Goal: Task Accomplishment & Management: Use online tool/utility

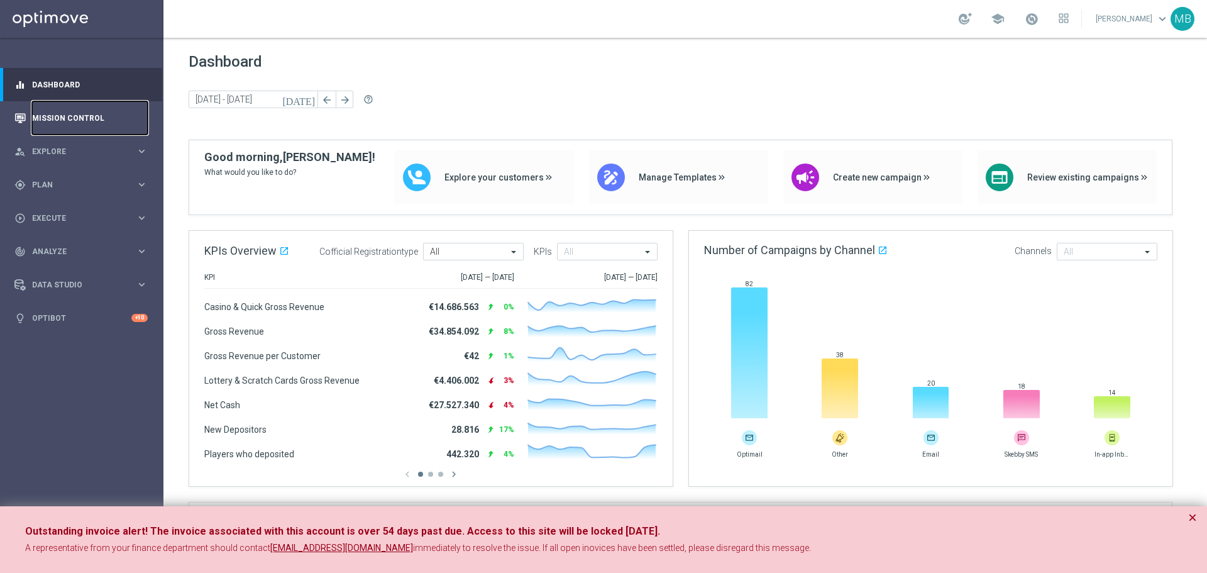
click at [86, 119] on link "Mission Control" at bounding box center [90, 117] width 116 height 33
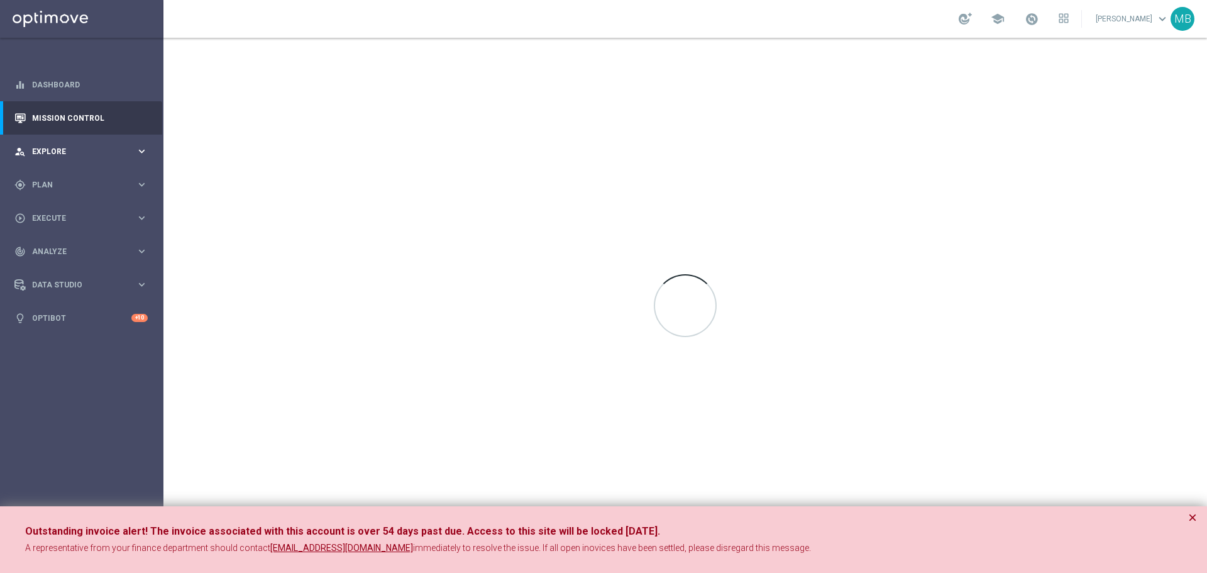
click at [72, 145] on div "person_search Explore keyboard_arrow_right" at bounding box center [81, 151] width 162 height 33
click at [79, 120] on link "Mission Control" at bounding box center [90, 117] width 116 height 33
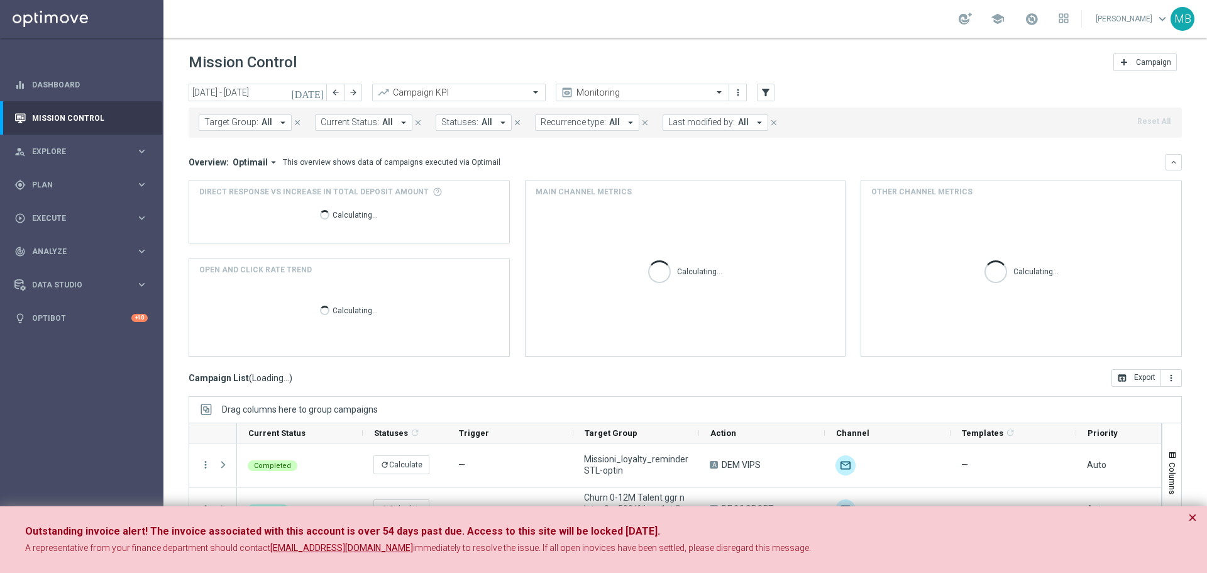
click at [47, 146] on div "person_search Explore" at bounding box center [74, 151] width 121 height 11
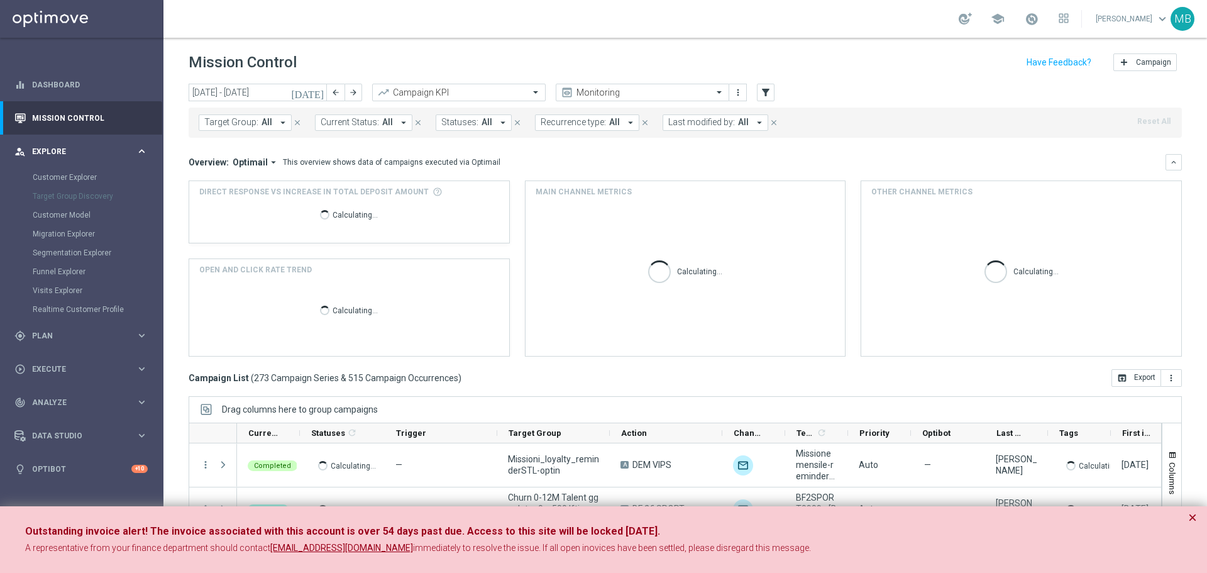
click at [40, 154] on span "Explore" at bounding box center [84, 152] width 104 height 8
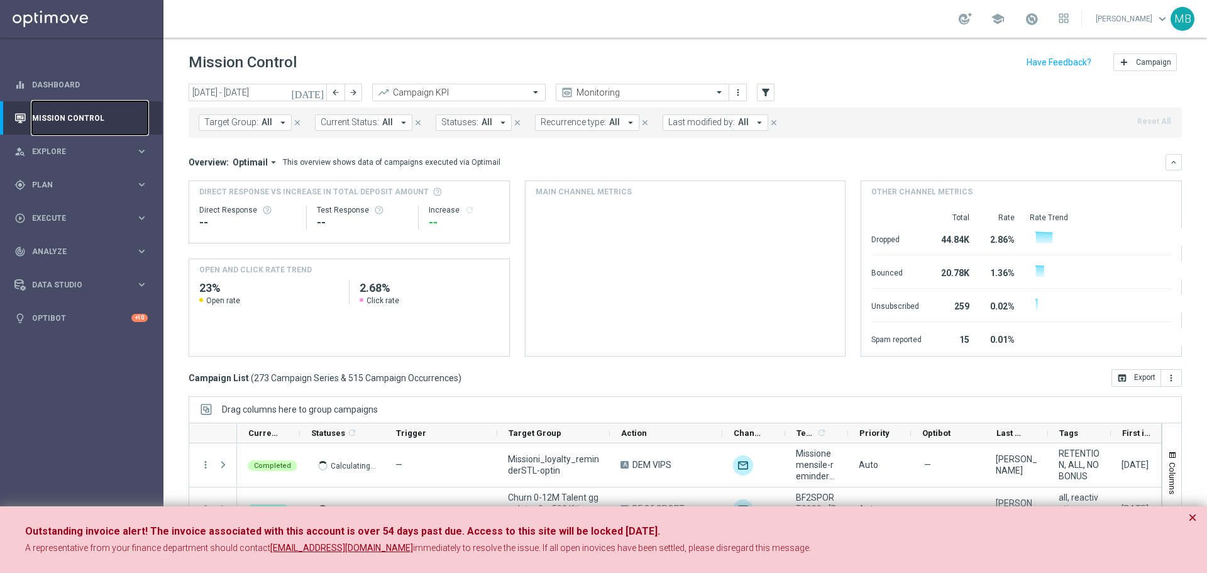
click at [113, 122] on link "Mission Control" at bounding box center [90, 117] width 116 height 33
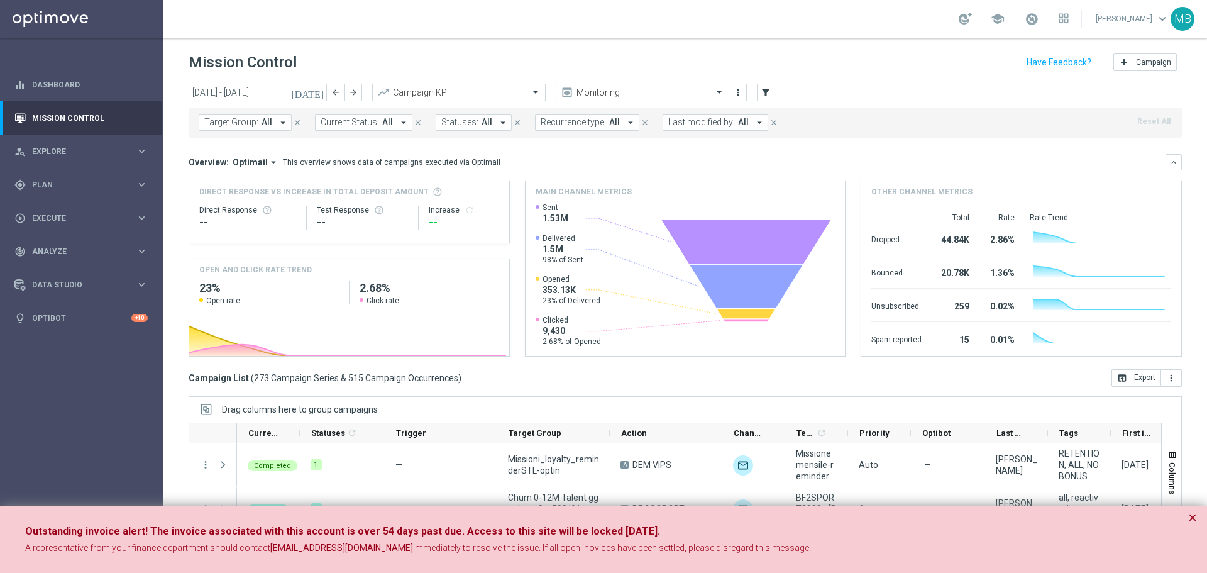
click at [754, 119] on icon "arrow_drop_down" at bounding box center [759, 122] width 11 height 11
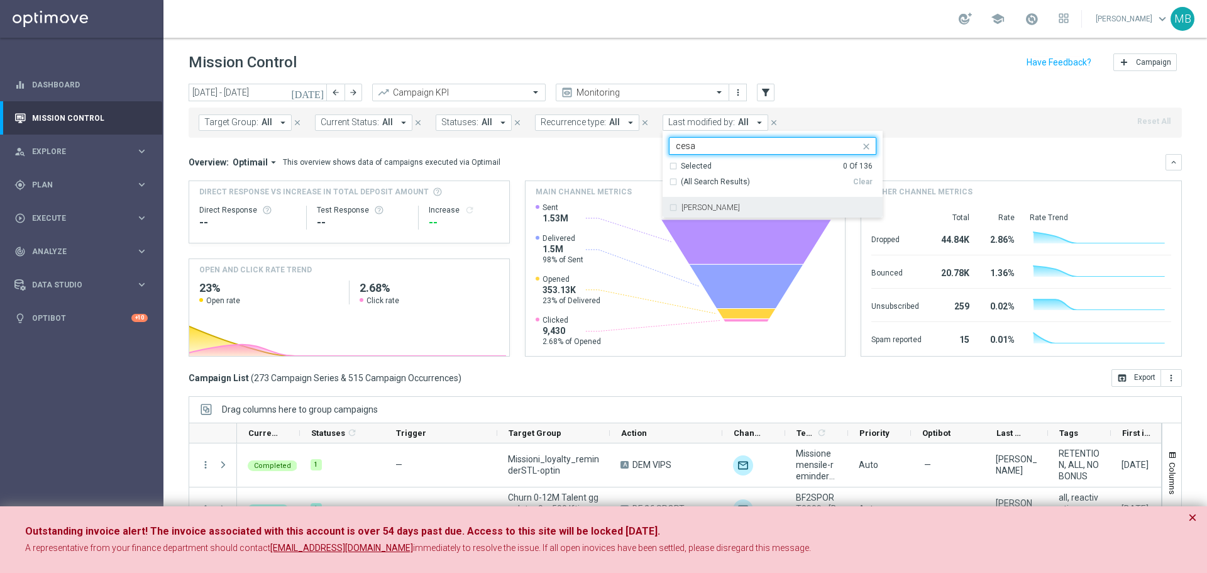
click at [740, 211] on div "[PERSON_NAME]" at bounding box center [779, 208] width 195 height 8
type input "cesa"
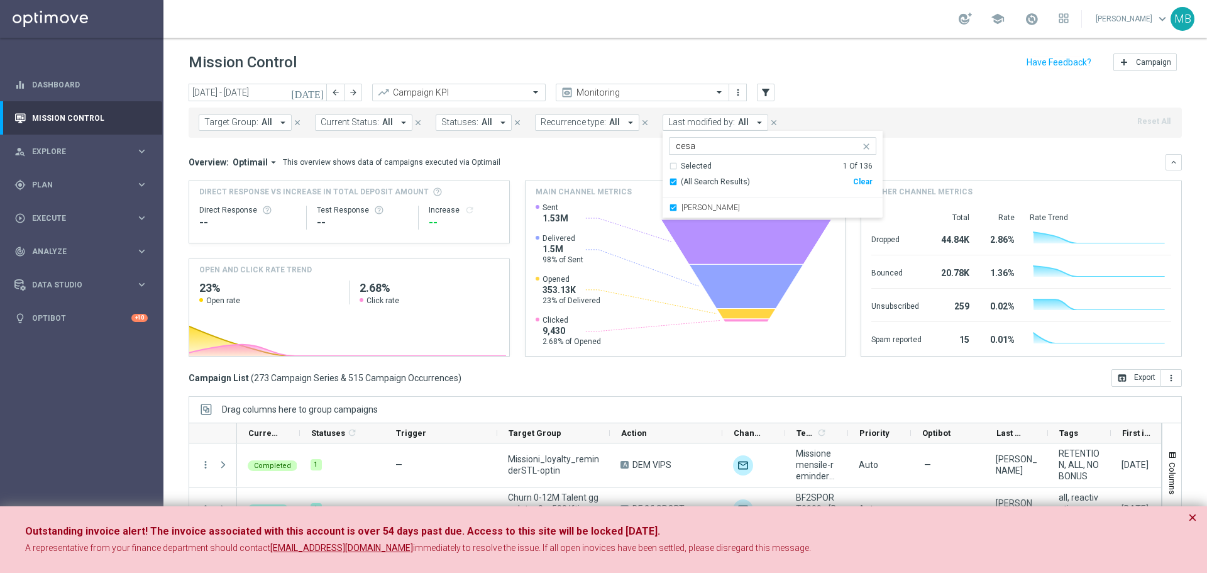
click at [315, 96] on icon "[DATE]" at bounding box center [308, 92] width 34 height 11
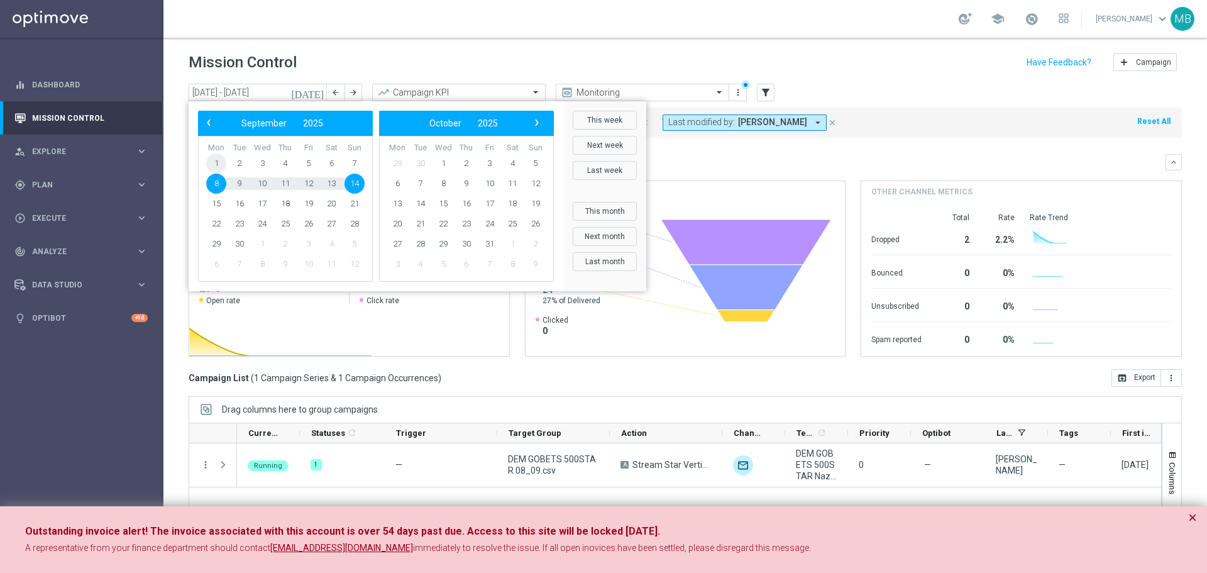
click at [218, 161] on span "1" at bounding box center [216, 163] width 20 height 20
click at [353, 181] on span "14" at bounding box center [355, 184] width 20 height 20
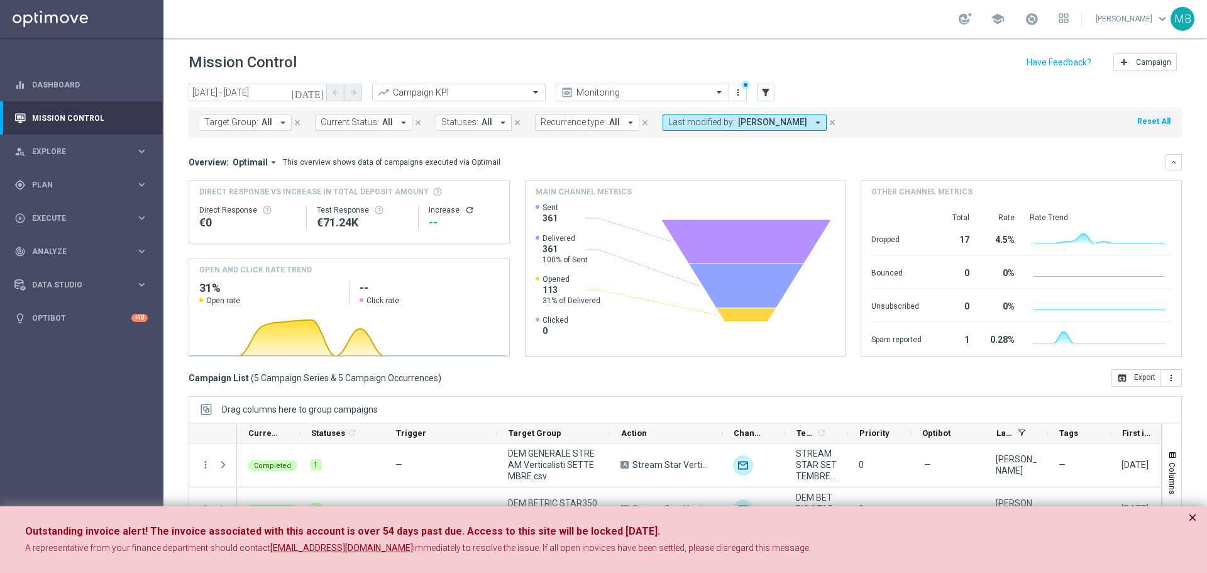
click at [1191, 518] on button "×" at bounding box center [1193, 517] width 9 height 15
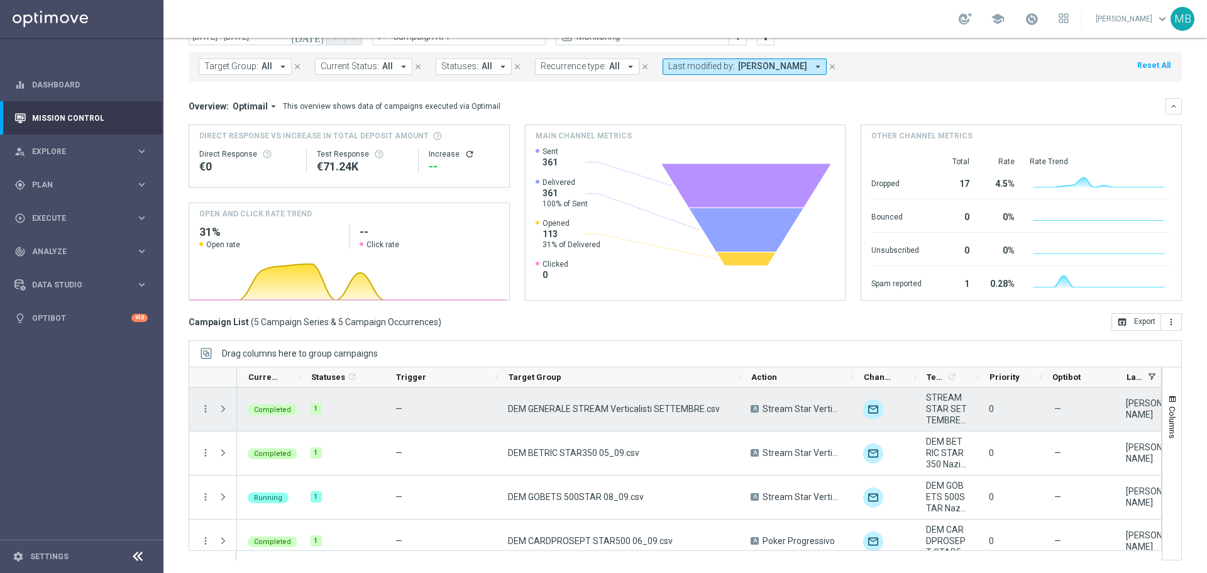
drag, startPoint x: 609, startPoint y: 369, endPoint x: 739, endPoint y: 397, distance: 133.2
click at [739, 397] on div at bounding box center [676, 464] width 974 height 194
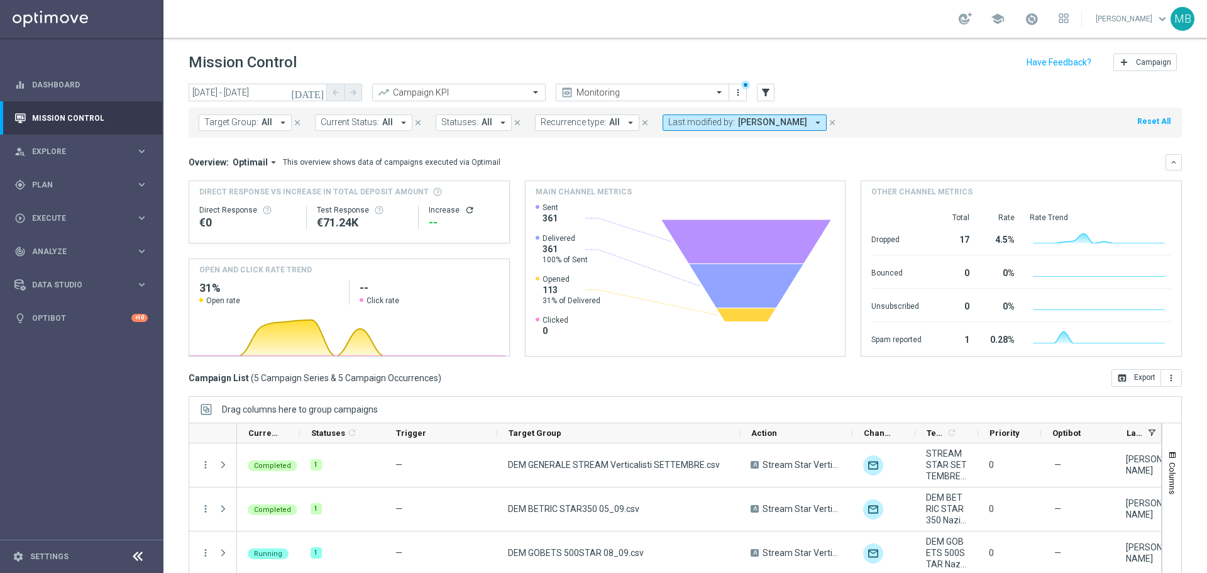
click at [322, 95] on icon "[DATE]" at bounding box center [308, 92] width 34 height 11
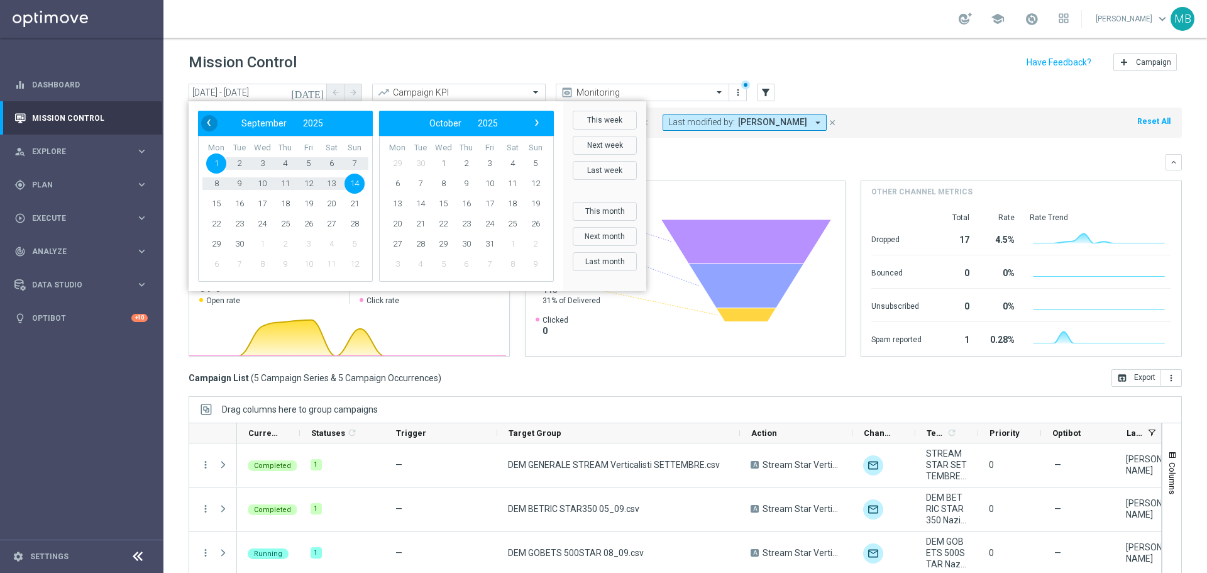
click at [208, 121] on span "‹" at bounding box center [209, 122] width 16 height 16
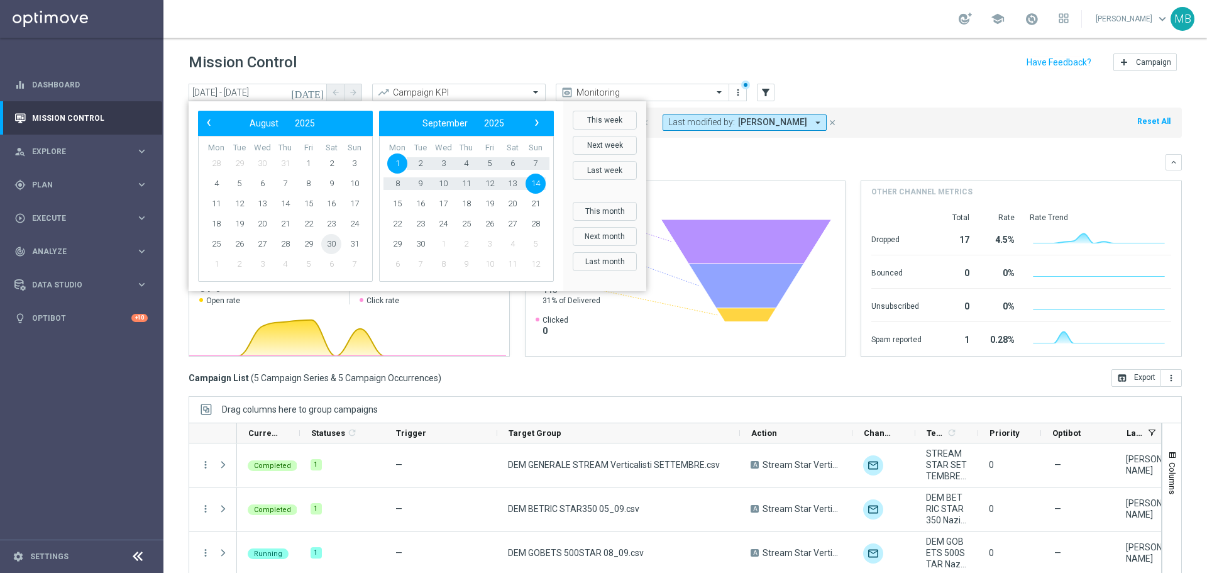
click at [333, 240] on span "30" at bounding box center [331, 244] width 20 height 20
click at [531, 181] on span "14" at bounding box center [536, 184] width 20 height 20
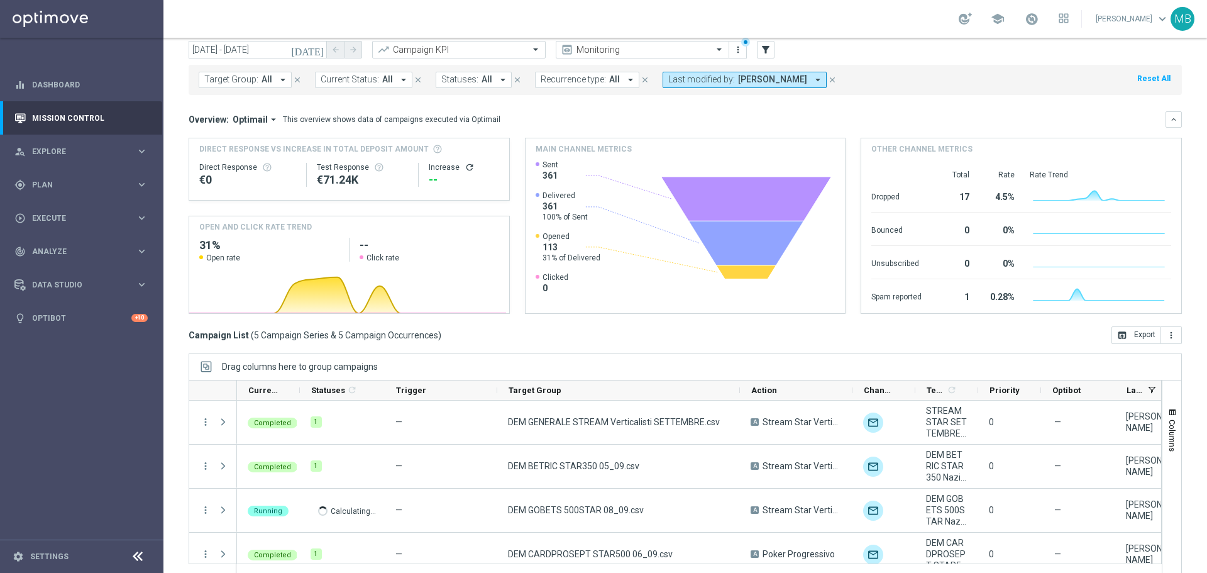
scroll to position [56, 0]
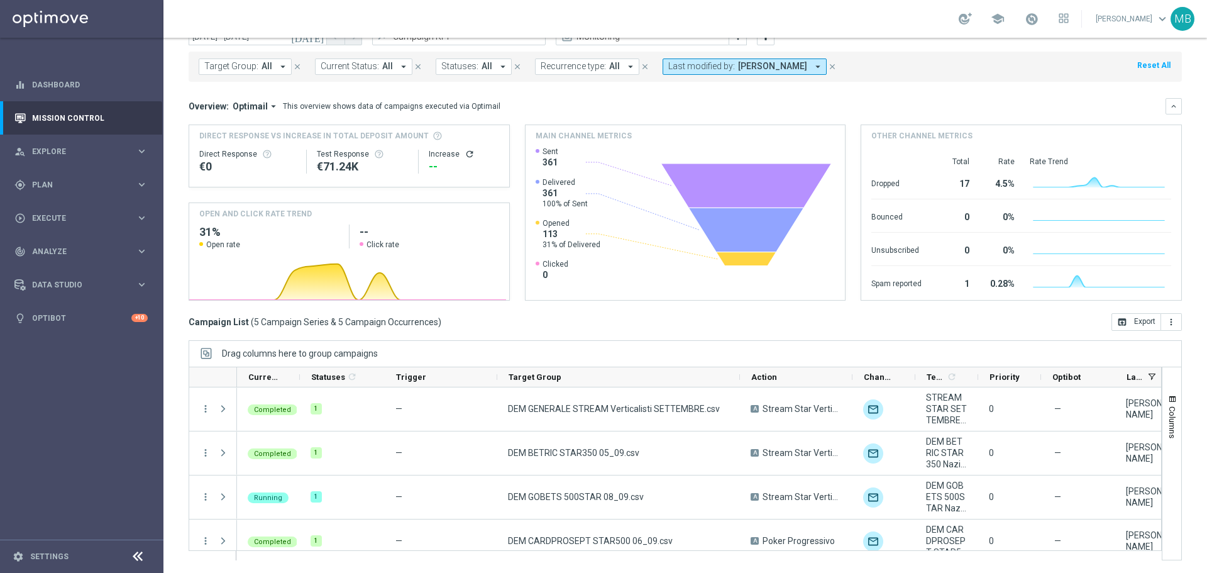
drag, startPoint x: 1197, startPoint y: 358, endPoint x: 1203, endPoint y: 396, distance: 38.2
click at [1203, 396] on div "Mission Control add Campaign [DATE] [DATE] - [DATE] arrow_back arrow_forward Ca…" at bounding box center [686, 305] width 1044 height 535
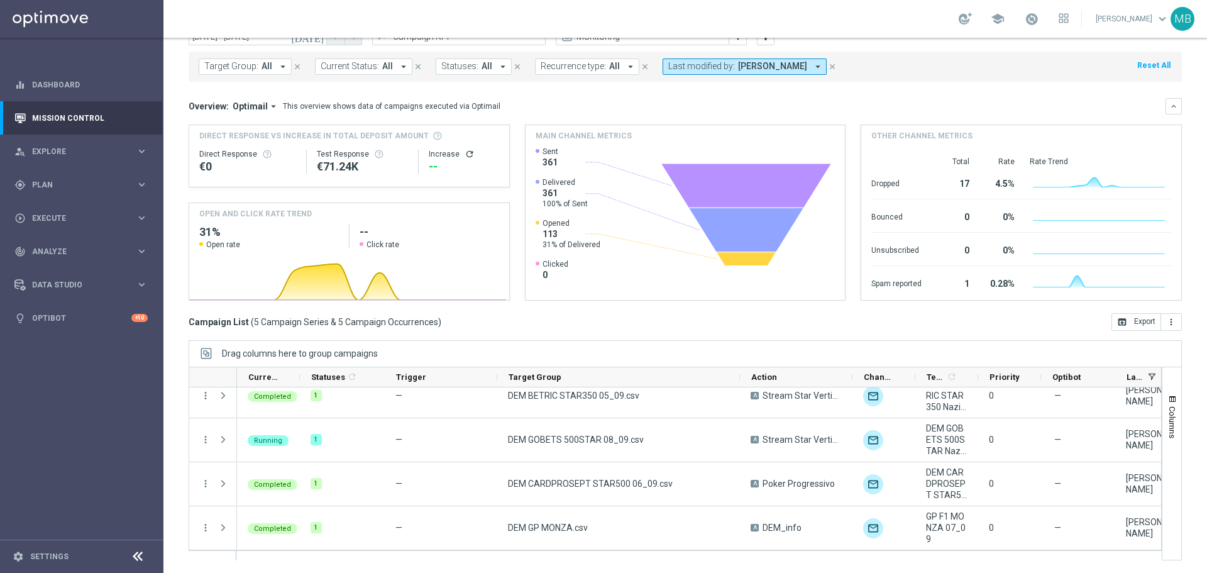
scroll to position [0, 0]
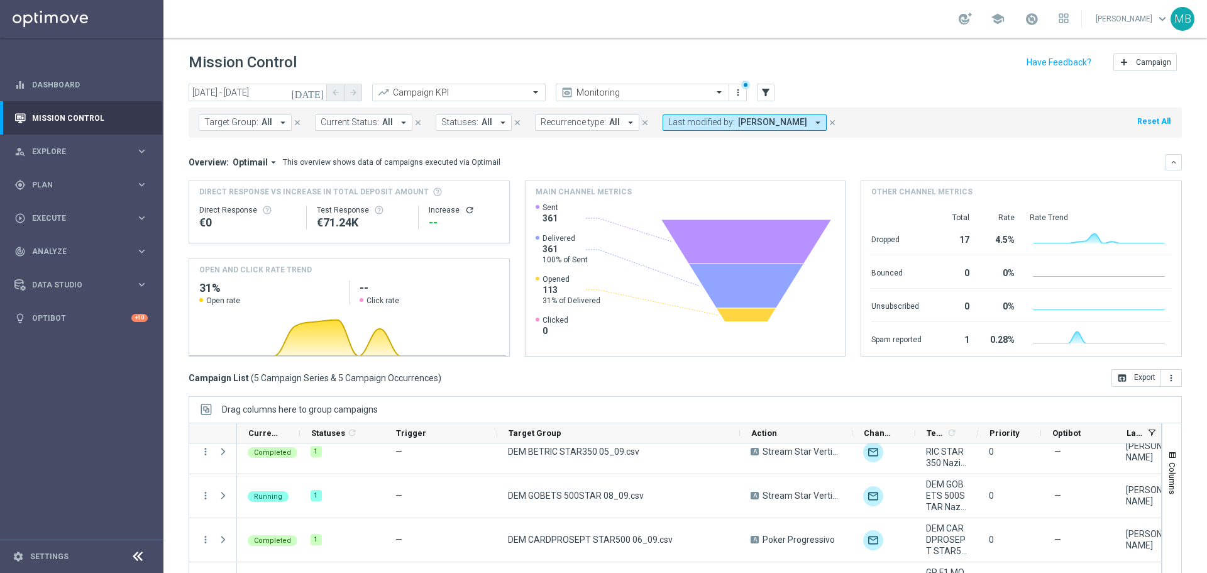
click at [318, 97] on icon "[DATE]" at bounding box center [308, 92] width 34 height 11
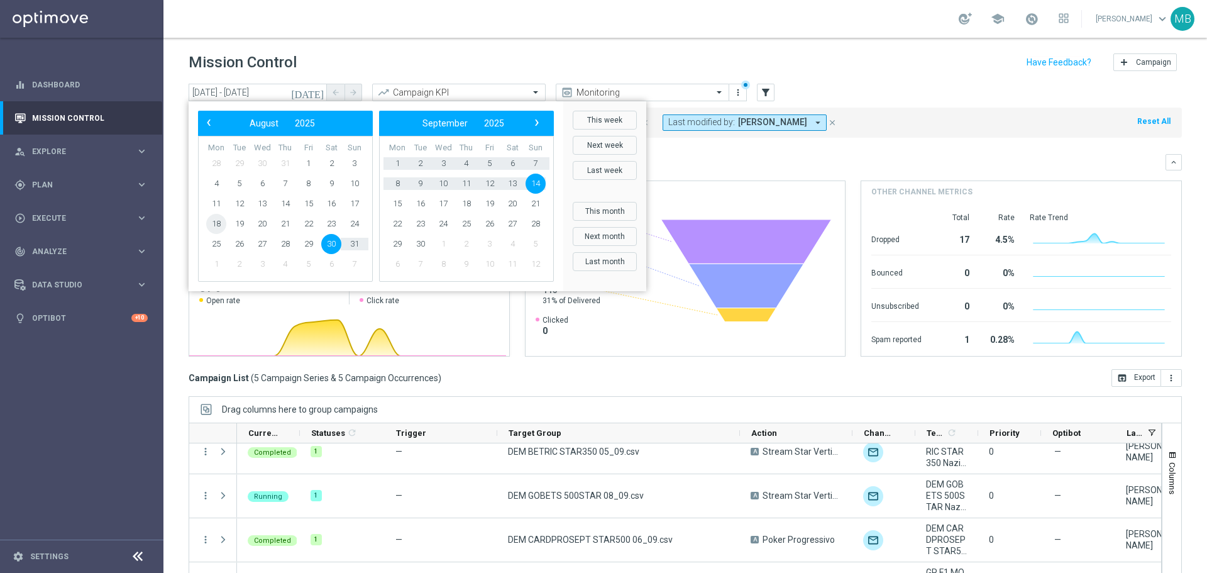
click at [216, 225] on span "18" at bounding box center [216, 224] width 20 height 20
click at [425, 182] on span "9" at bounding box center [421, 184] width 20 height 20
type input "[DATE] - [DATE]"
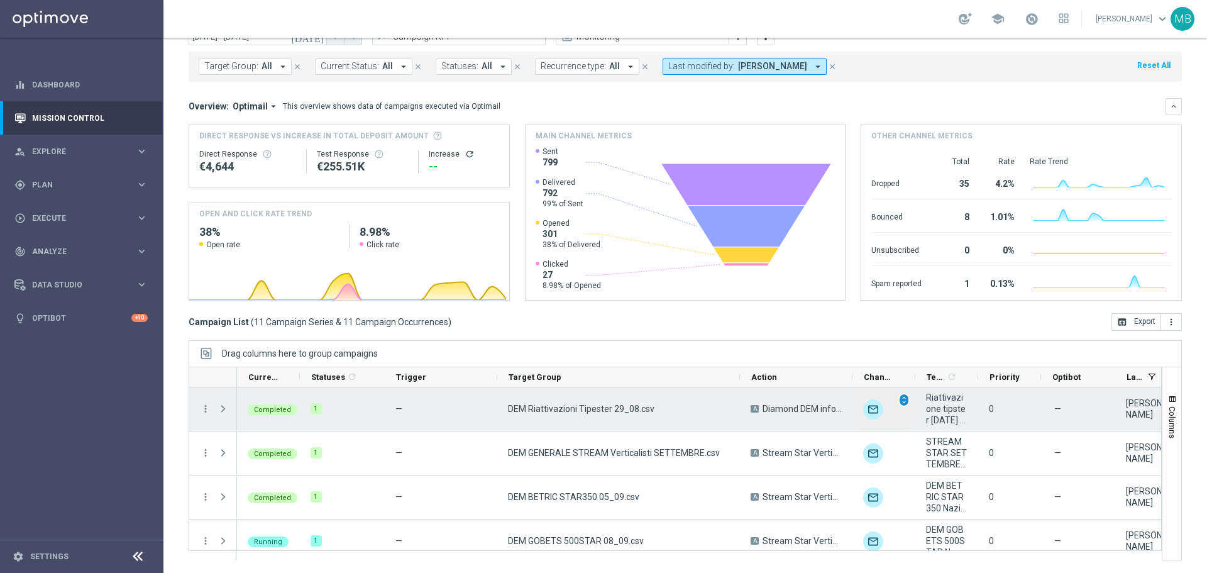
click at [901, 402] on span "unfold_more" at bounding box center [904, 400] width 9 height 9
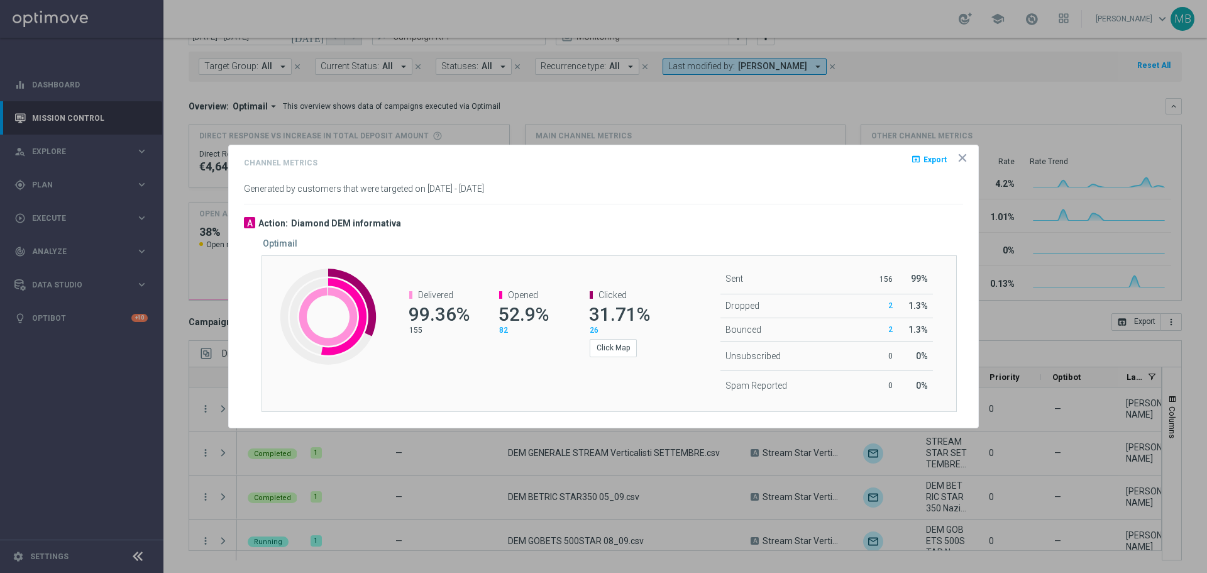
click at [958, 158] on icon "icon" at bounding box center [963, 158] width 13 height 13
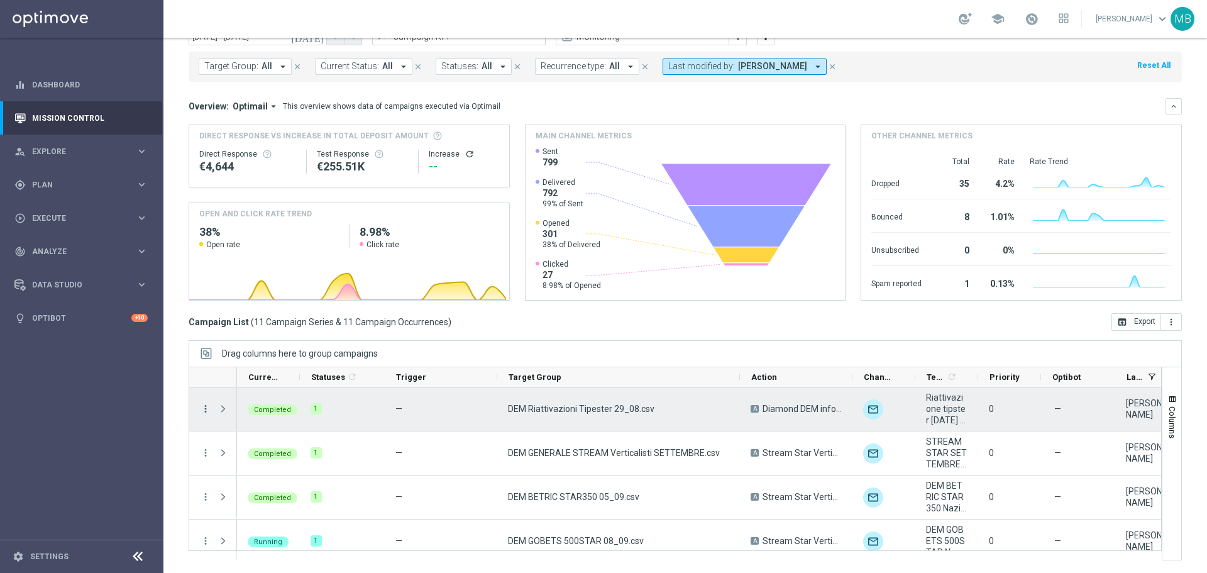
click at [208, 410] on icon "more_vert" at bounding box center [205, 408] width 11 height 11
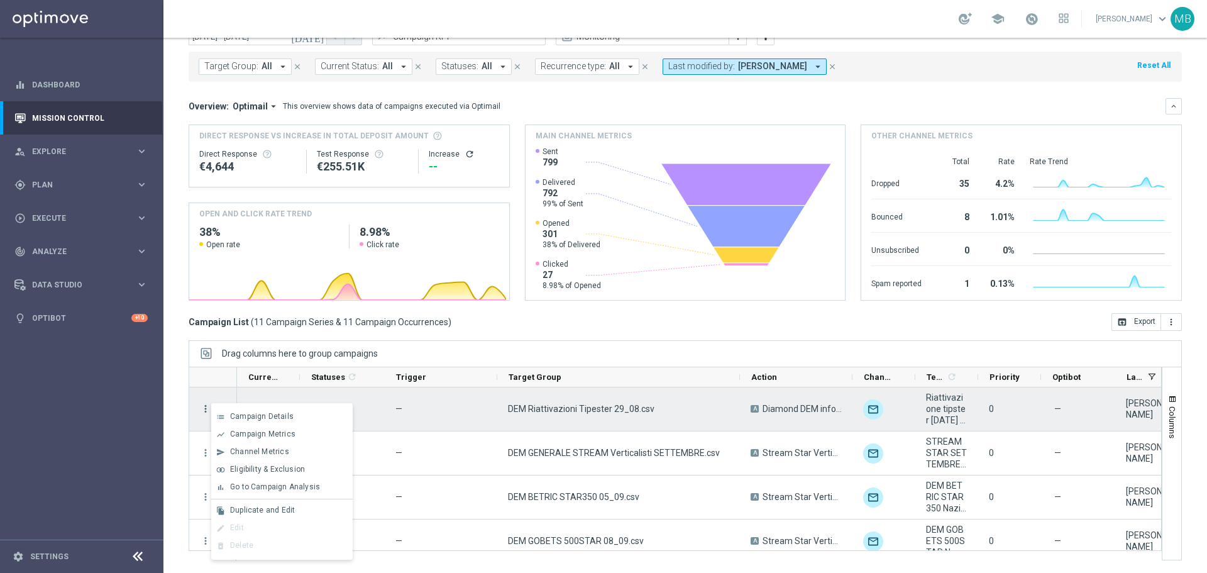
click at [203, 403] on icon "more_vert" at bounding box center [205, 408] width 11 height 11
click at [181, 411] on div "[DATE] [DATE] - [DATE] arrow_back arrow_forward Campaign KPI trending_up Monito…" at bounding box center [686, 267] width 1044 height 478
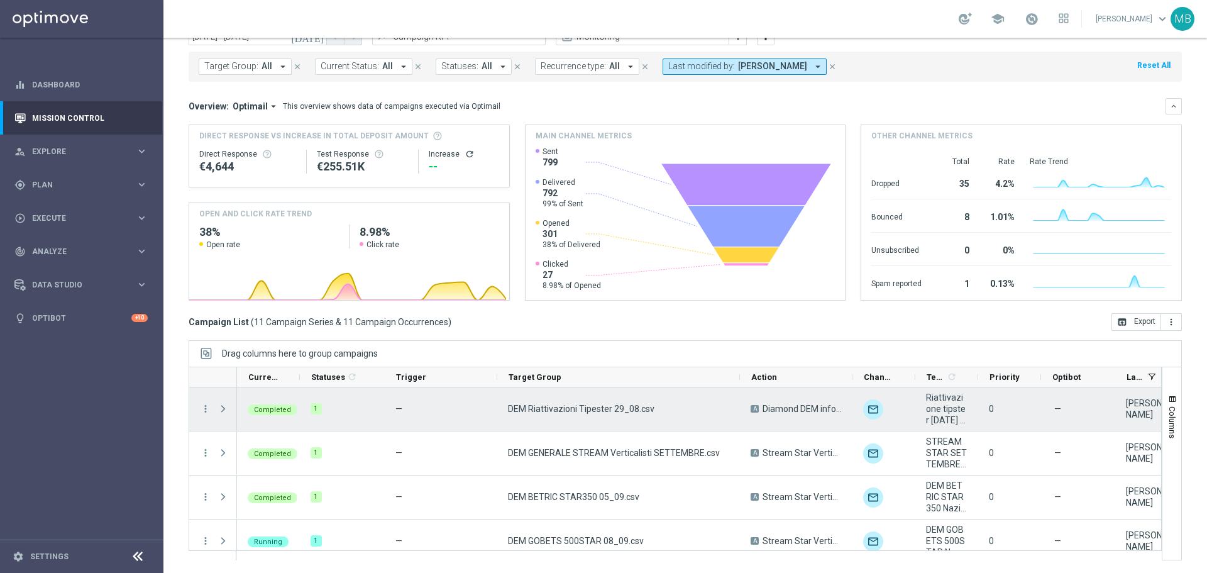
click at [221, 408] on span "Press SPACE to select this row." at bounding box center [223, 409] width 11 height 10
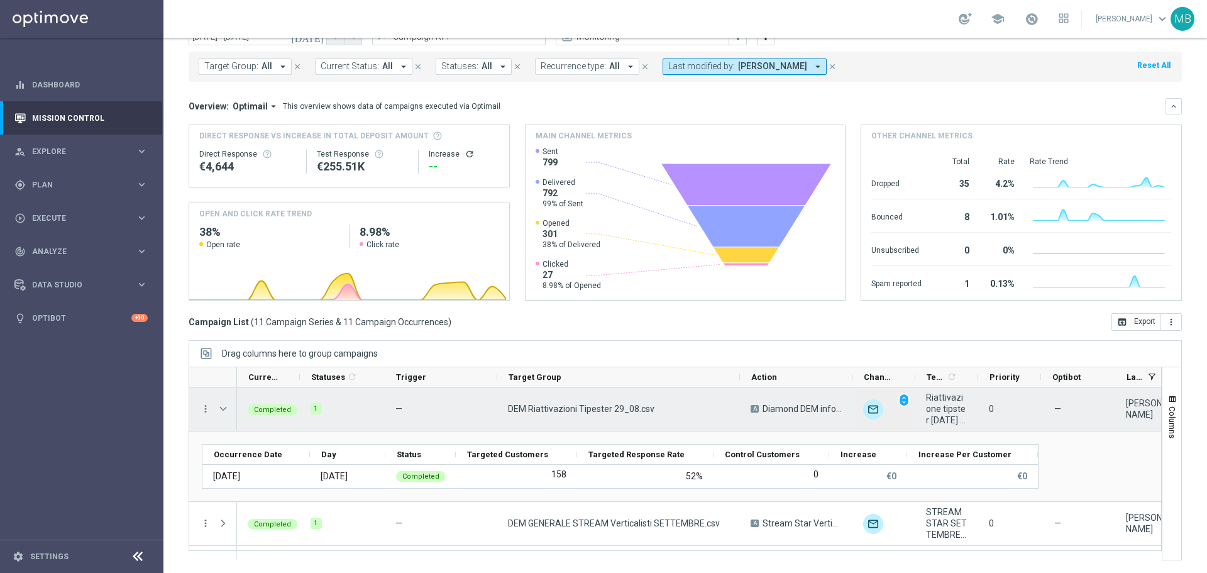
click at [871, 414] on img "Press SPACE to select this row." at bounding box center [873, 409] width 20 height 20
click at [865, 407] on img "Press SPACE to select this row." at bounding box center [873, 409] width 20 height 20
click at [901, 397] on span "unfold_more" at bounding box center [904, 400] width 9 height 9
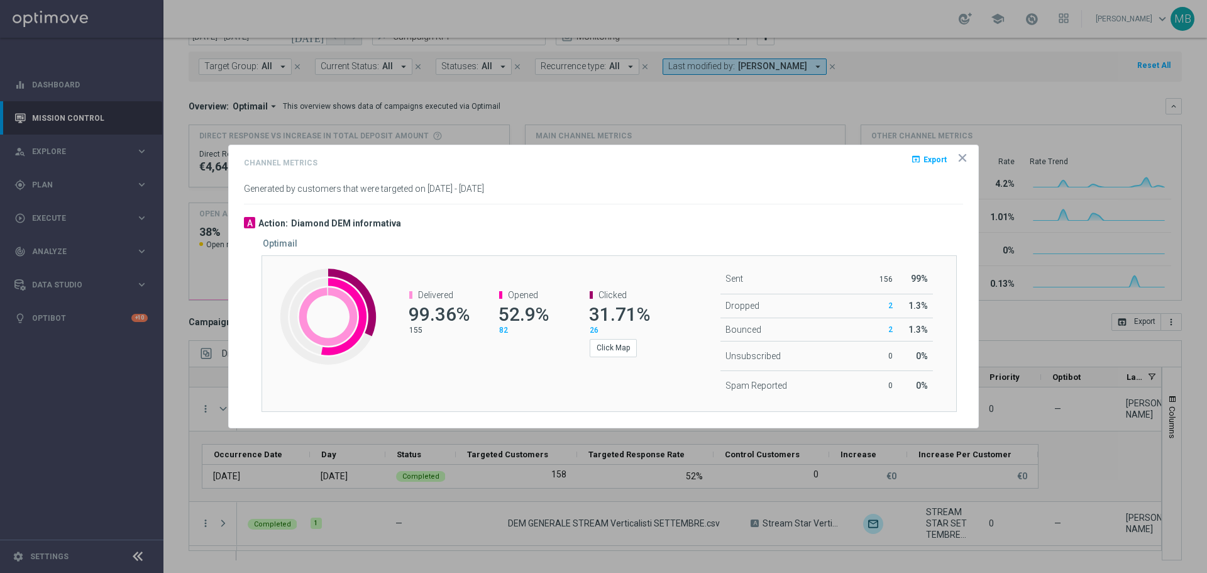
click at [891, 327] on span "2" at bounding box center [891, 329] width 4 height 9
